Goal: Information Seeking & Learning: Learn about a topic

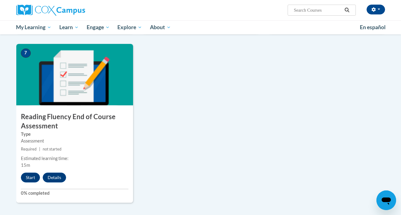
scroll to position [444, 0]
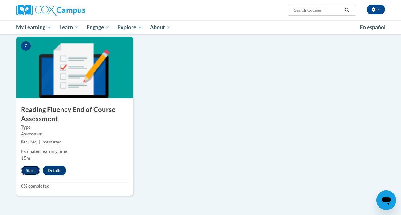
click at [33, 170] on button "Start" at bounding box center [30, 170] width 19 height 10
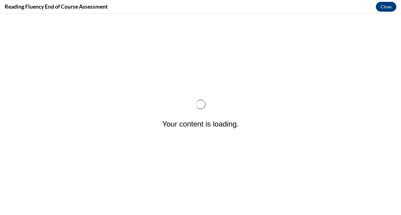
scroll to position [0, 0]
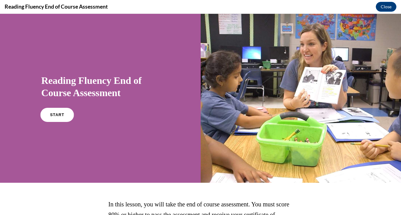
click at [63, 118] on link "START" at bounding box center [57, 115] width 33 height 14
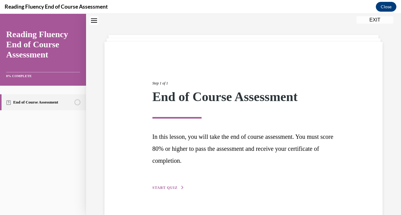
scroll to position [32, 0]
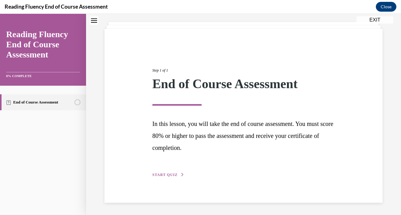
click at [169, 172] on div "Step 1 of 1 End of Course Assessment In this lesson, you will take the end of c…" at bounding box center [243, 115] width 191 height 125
click at [169, 174] on span "START QUIZ" at bounding box center [164, 175] width 25 height 4
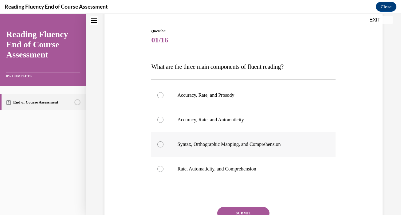
scroll to position [59, 0]
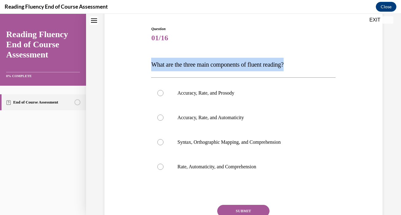
drag, startPoint x: 152, startPoint y: 64, endPoint x: 296, endPoint y: 65, distance: 144.3
click at [283, 65] on span "What are the three main components of fluent reading?" at bounding box center [217, 64] width 132 height 7
copy span "What are the three main components of fluent reading?"
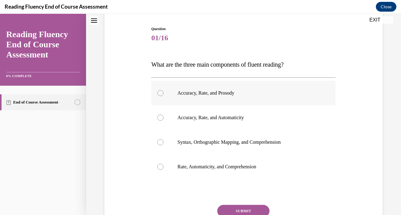
click at [230, 93] on p "Accuracy, Rate, and Prosody" at bounding box center [248, 93] width 143 height 6
click at [163, 93] on input "Accuracy, Rate, and Prosody" at bounding box center [160, 93] width 6 height 6
radio input "true"
click at [247, 209] on button "SUBMIT" at bounding box center [243, 211] width 52 height 12
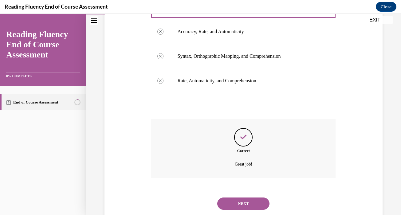
scroll to position [161, 0]
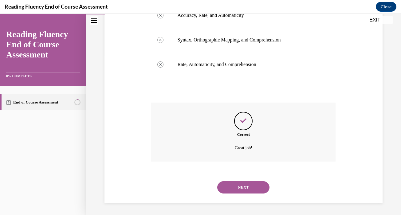
click at [243, 187] on button "NEXT" at bounding box center [243, 187] width 52 height 12
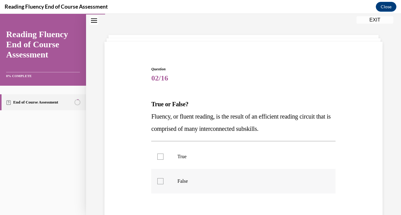
scroll to position [21, 0]
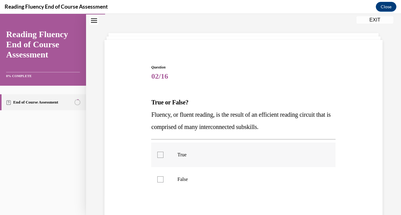
click at [248, 163] on label "True" at bounding box center [243, 154] width 184 height 25
click at [163, 158] on input "True" at bounding box center [160, 155] width 6 height 6
checkbox input "true"
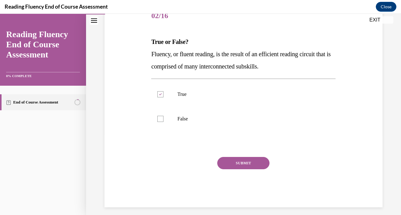
click at [247, 167] on button "SUBMIT" at bounding box center [243, 163] width 52 height 12
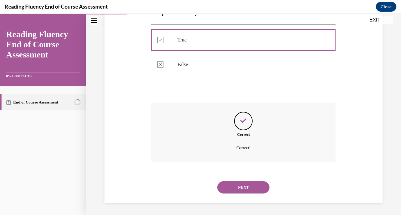
click at [243, 186] on button "NEXT" at bounding box center [243, 187] width 52 height 12
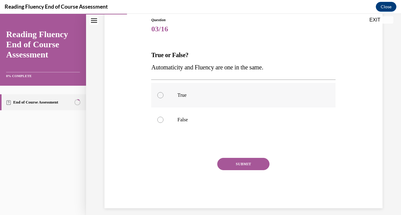
click at [281, 93] on p "True" at bounding box center [248, 95] width 143 height 6
click at [163, 93] on input "True" at bounding box center [160, 95] width 6 height 6
radio input "true"
click at [260, 126] on label "False" at bounding box center [243, 119] width 184 height 25
click at [163, 123] on input "False" at bounding box center [160, 120] width 6 height 6
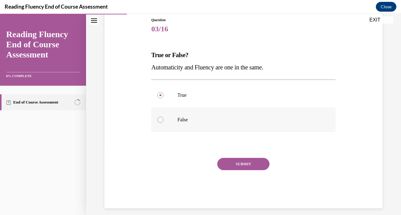
radio input "true"
click at [260, 164] on button "SUBMIT" at bounding box center [243, 164] width 52 height 12
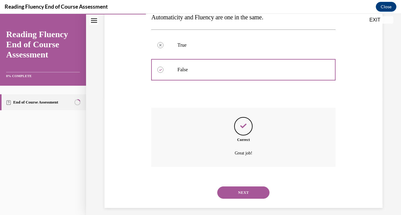
scroll to position [123, 0]
